Goal: Find specific page/section: Find specific page/section

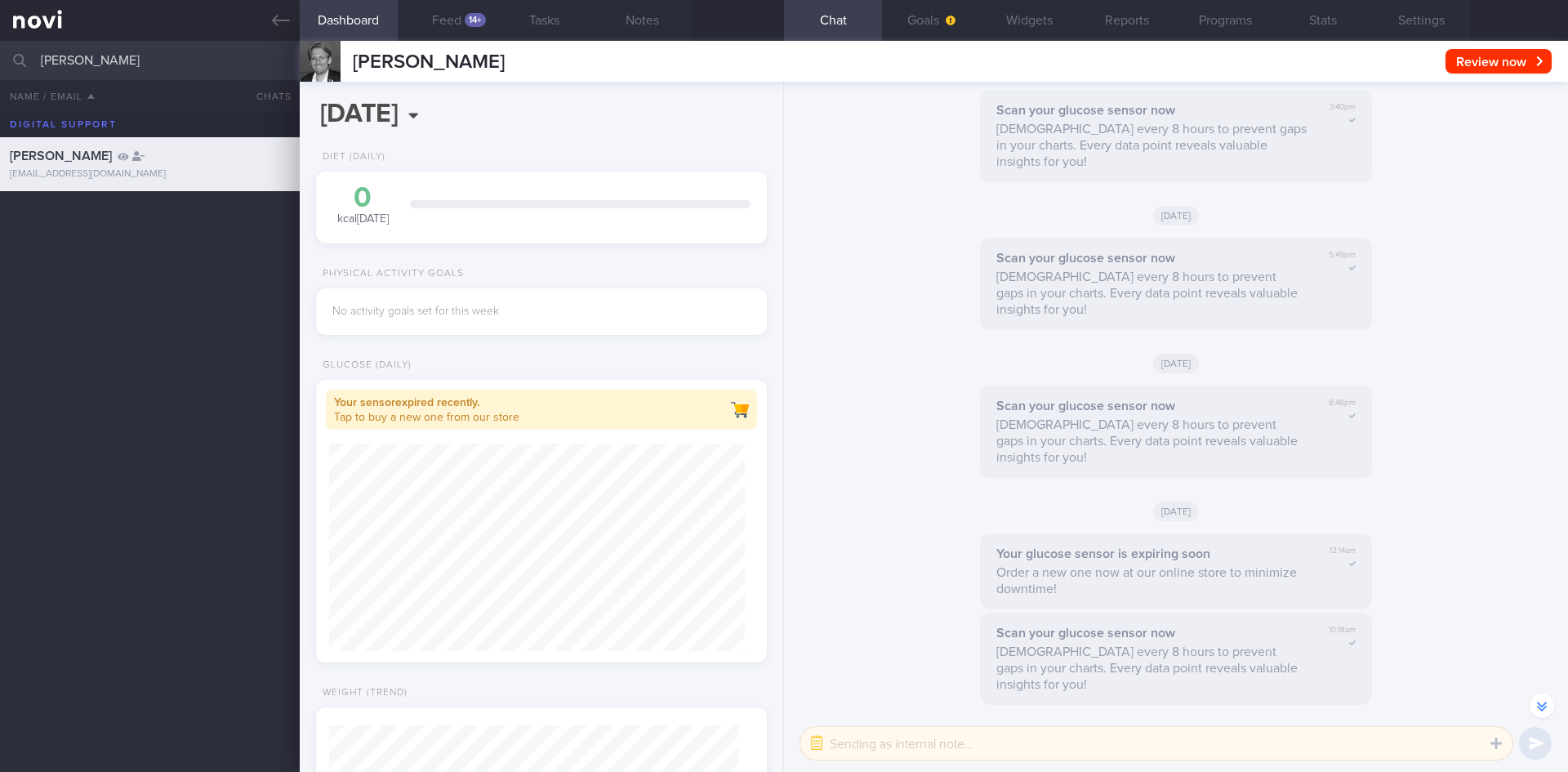
scroll to position [-572, 0]
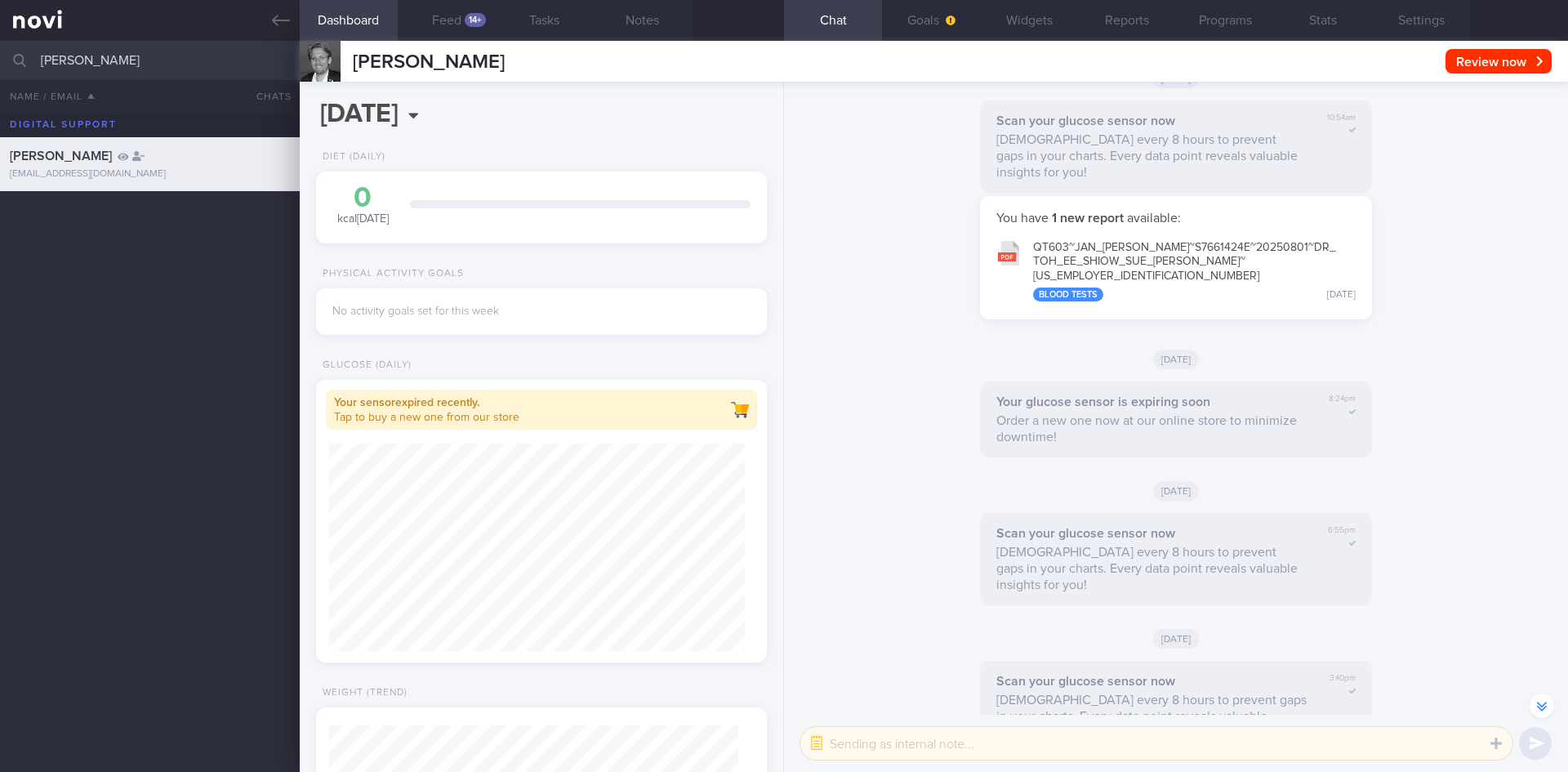
drag, startPoint x: 211, startPoint y: 71, endPoint x: 0, endPoint y: 71, distance: 211.0
click at [0, 71] on input "[PERSON_NAME]" at bounding box center [784, 60] width 1568 height 40
type input "babu"
click at [134, 236] on div "[PERSON_NAME] [EMAIL_ADDRESS][DOMAIN_NAME] [DATE] [DATE]" at bounding box center [784, 217] width 1568 height 54
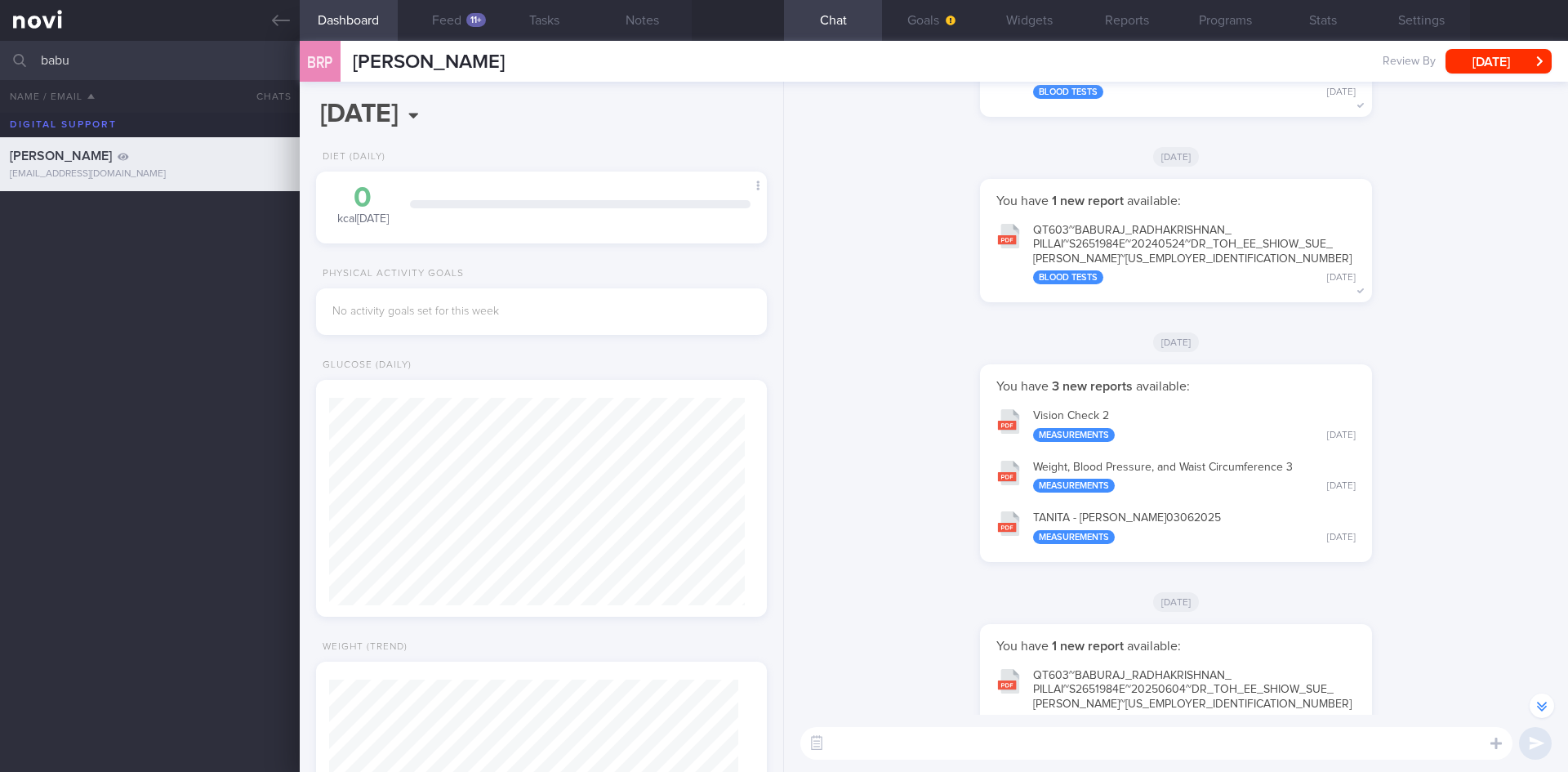
scroll to position [-816, 0]
